Goal: Task Accomplishment & Management: Use online tool/utility

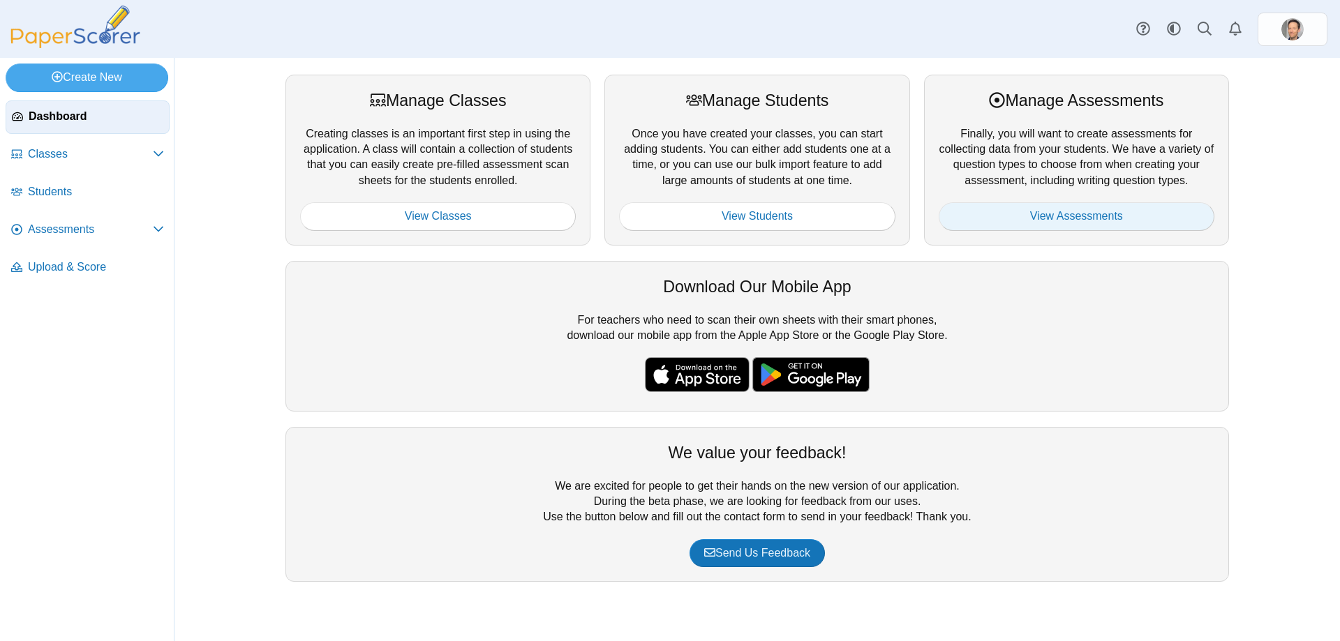
click at [1058, 216] on link "View Assessments" at bounding box center [1077, 216] width 276 height 28
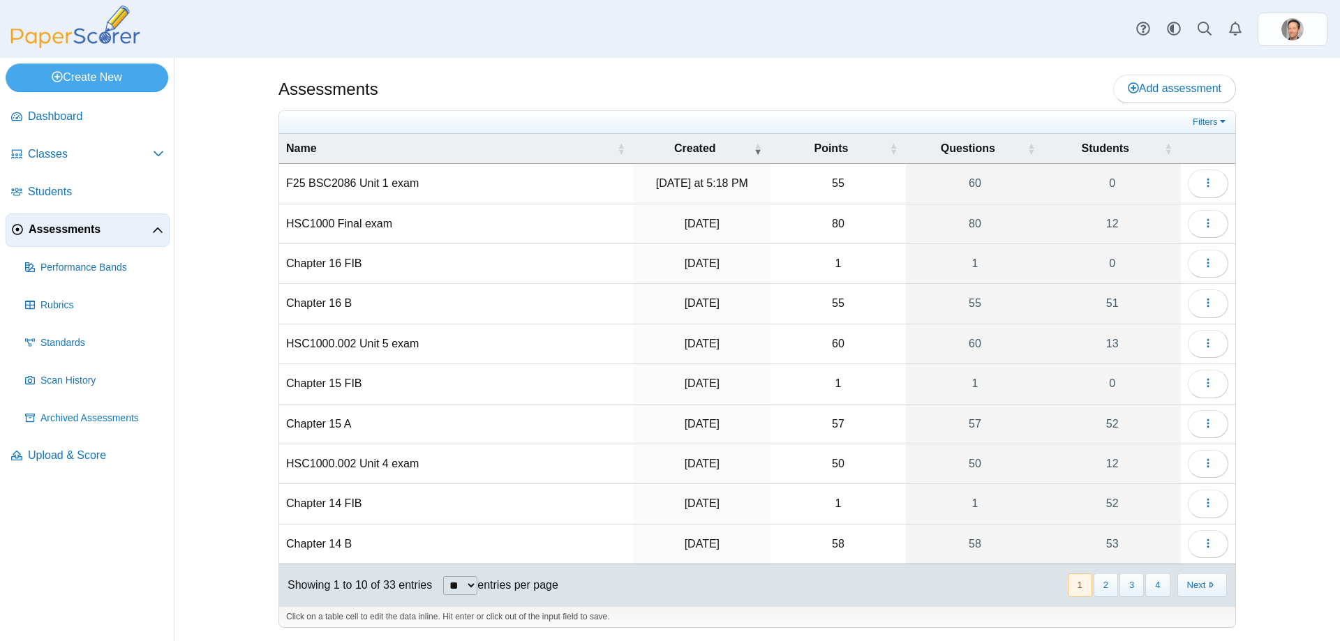
click at [370, 185] on td "F25 BSC2086 Unit 1 exam" at bounding box center [456, 184] width 354 height 40
click at [1225, 182] on button "button" at bounding box center [1208, 184] width 40 height 28
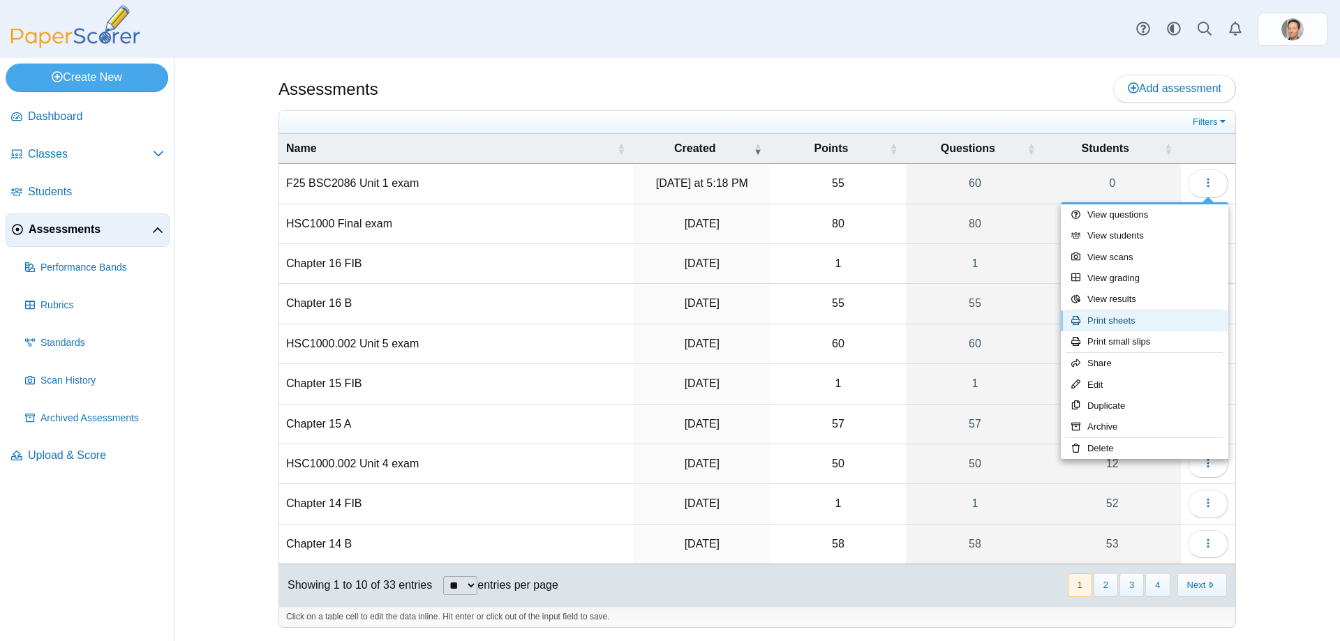
click at [1113, 320] on link "Print sheets" at bounding box center [1144, 321] width 167 height 21
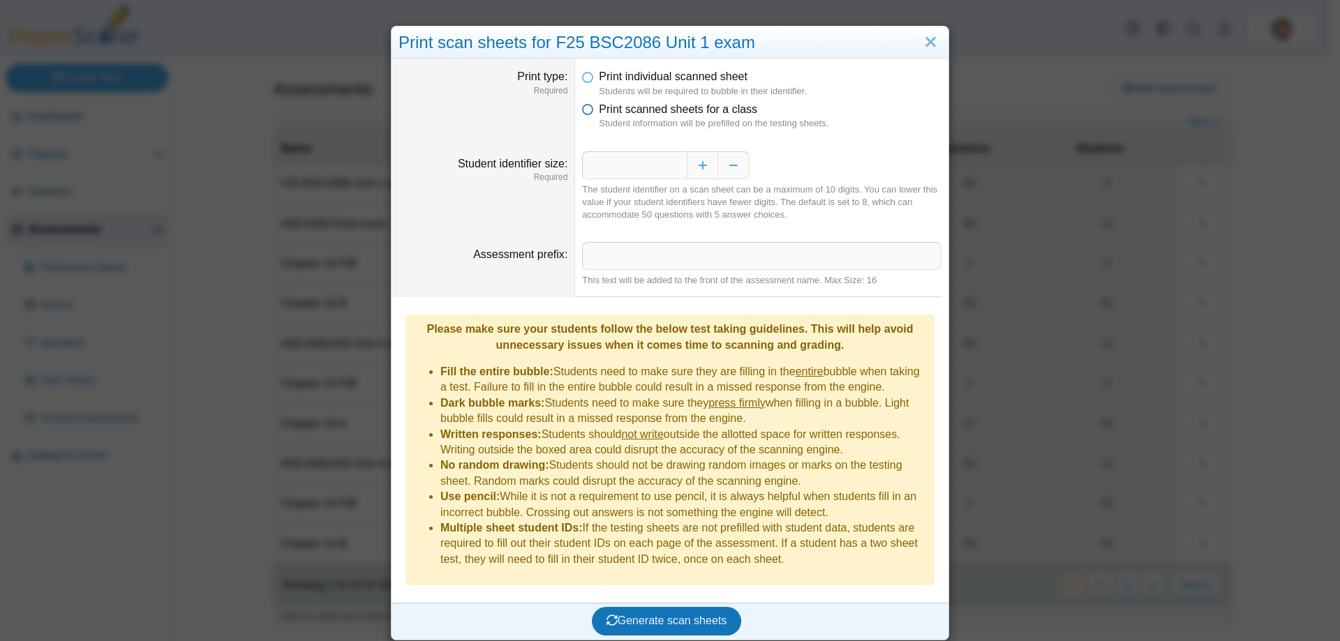
click at [583, 105] on icon at bounding box center [587, 107] width 11 height 10
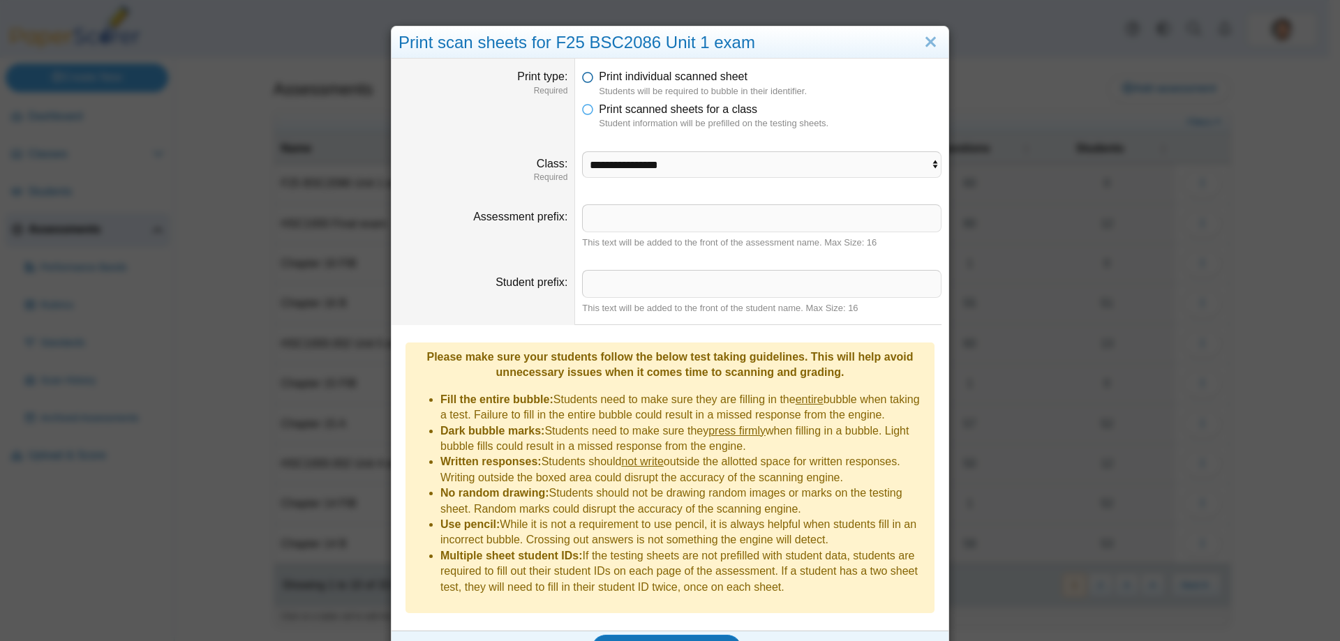
click at [582, 78] on icon at bounding box center [587, 74] width 11 height 10
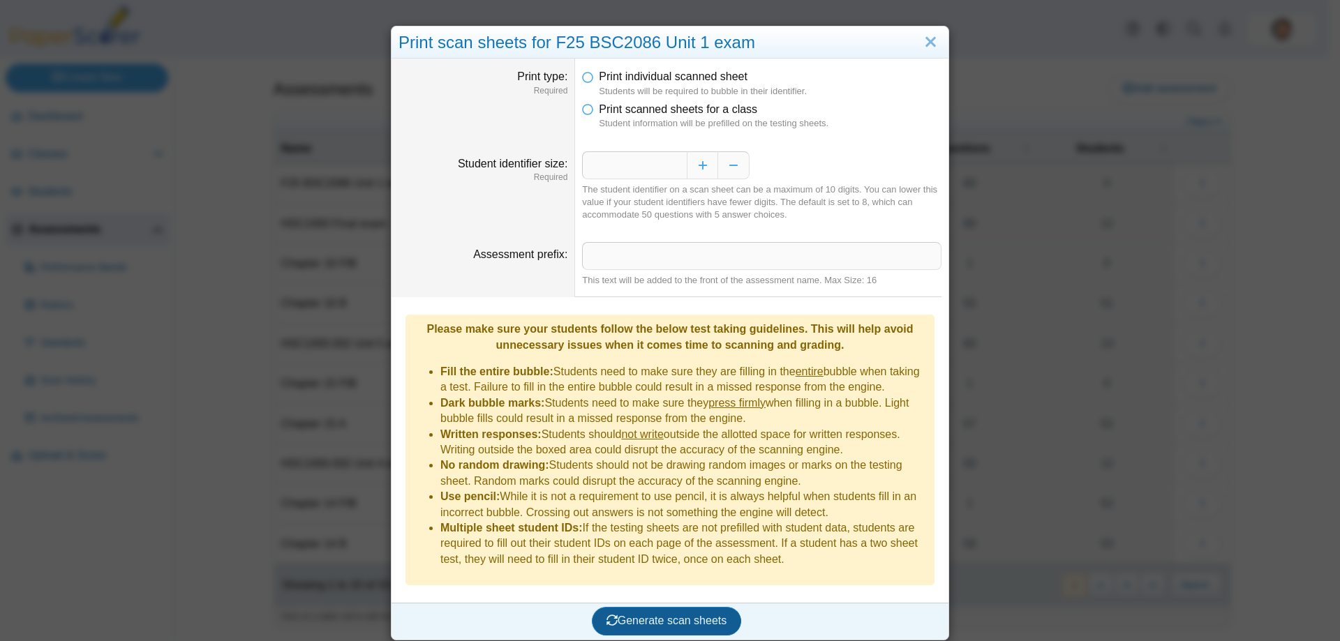
click at [669, 615] on span "Generate scan sheets" at bounding box center [666, 621] width 121 height 12
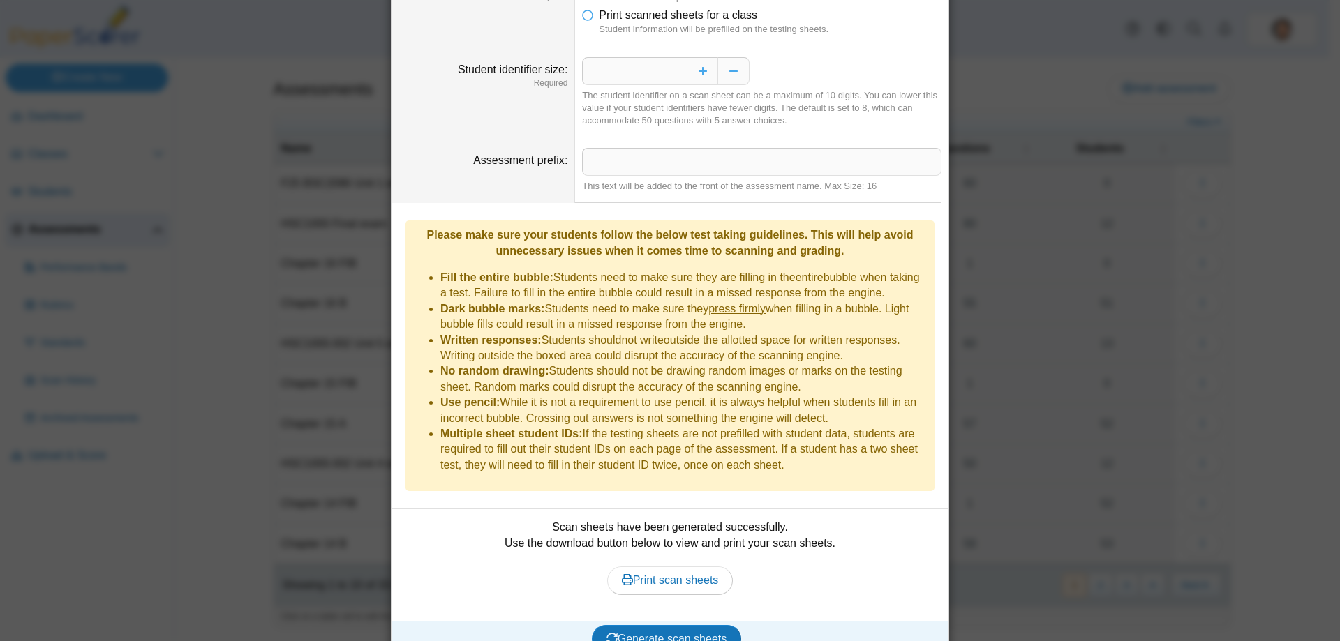
scroll to position [96, 0]
click at [654, 573] on span "Print scan sheets" at bounding box center [670, 579] width 97 height 12
